Goal: Information Seeking & Learning: Learn about a topic

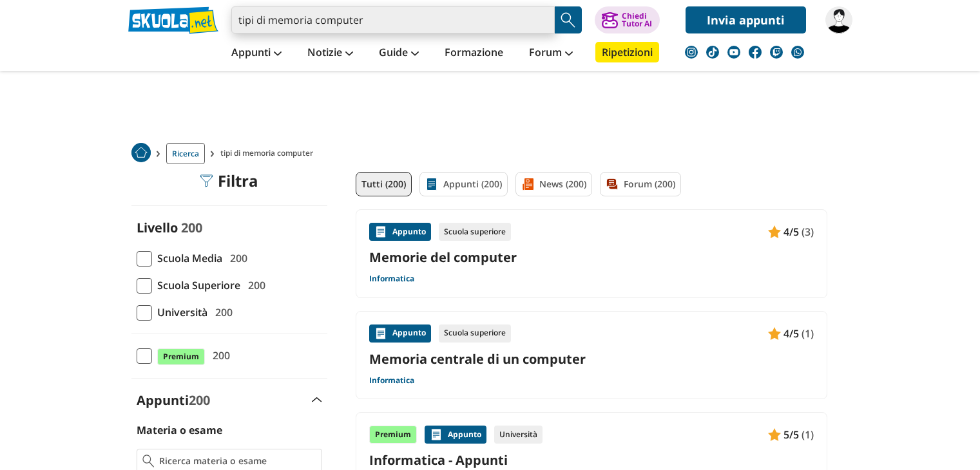
click at [542, 26] on input "tipi di memoria computer" at bounding box center [392, 19] width 323 height 27
click at [573, 21] on img "Search Button" at bounding box center [567, 19] width 19 height 19
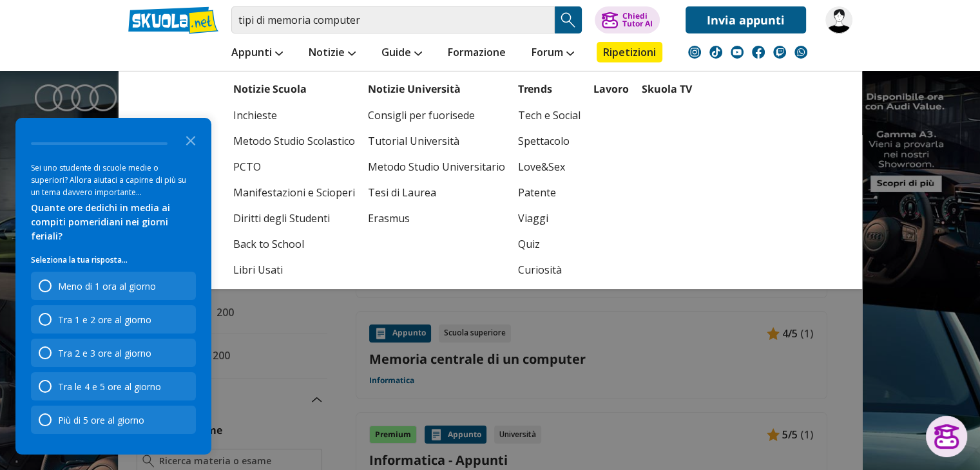
scroll to position [129, 0]
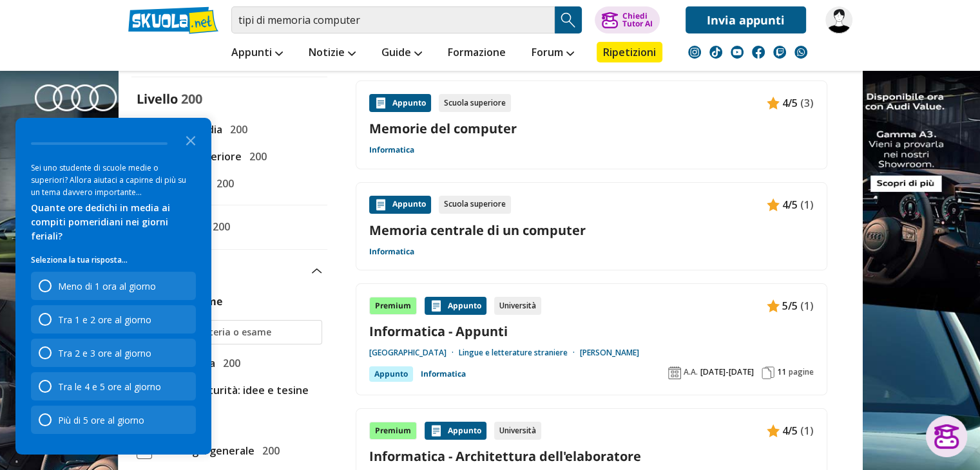
click at [36, 41] on header "tipi di memoria computer Trova un tutor esperto su questo argomento Chiedi Tuto…" at bounding box center [490, 35] width 980 height 71
click at [304, 181] on label "Università 200" at bounding box center [230, 183] width 186 height 17
click at [137, 184] on input "Università 200" at bounding box center [137, 184] width 0 height 0
click at [191, 153] on icon "Close the survey" at bounding box center [191, 140] width 26 height 26
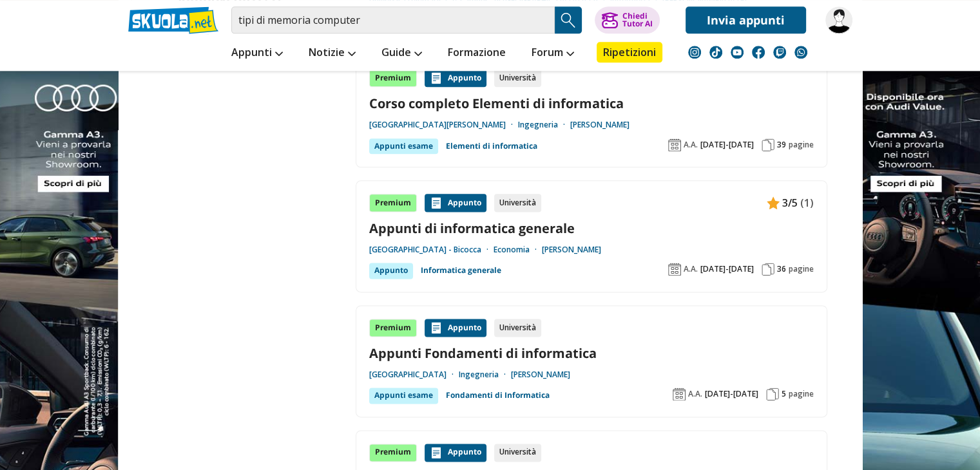
scroll to position [1739, 0]
